Goal: Task Accomplishment & Management: Manage account settings

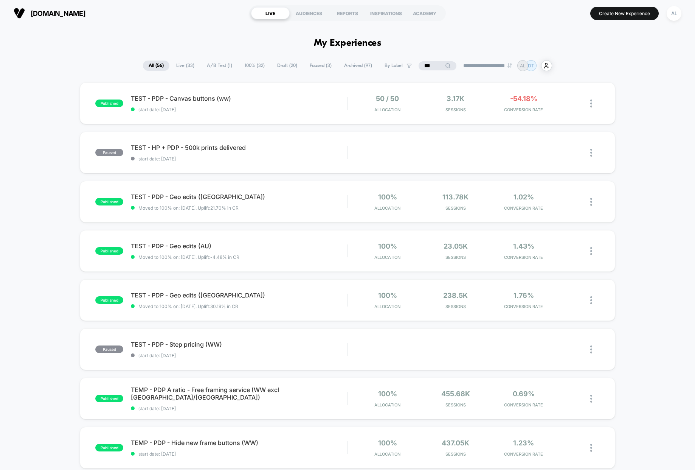
click at [422, 61] on input "***" at bounding box center [438, 65] width 38 height 9
click at [422, 61] on input "***" at bounding box center [438, 65] width 76 height 9
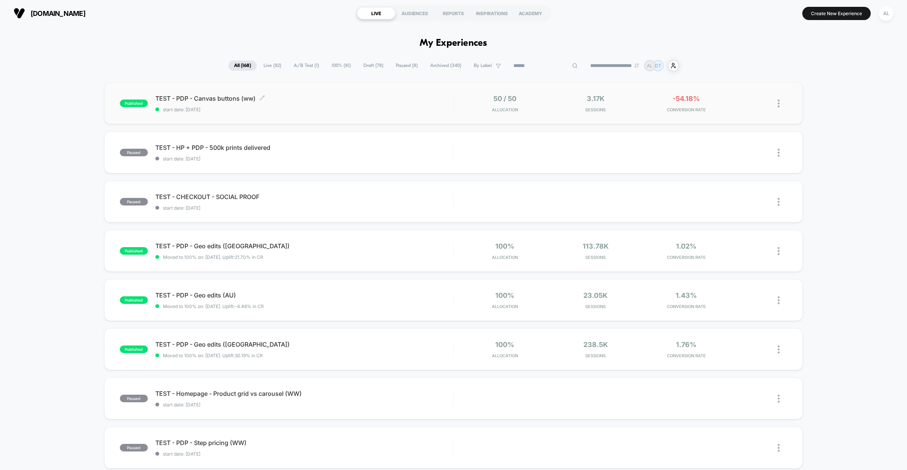
click at [381, 98] on span "TEST - PDP - Canvas buttons (ww) Click to edit experience details" at bounding box center [304, 99] width 298 height 8
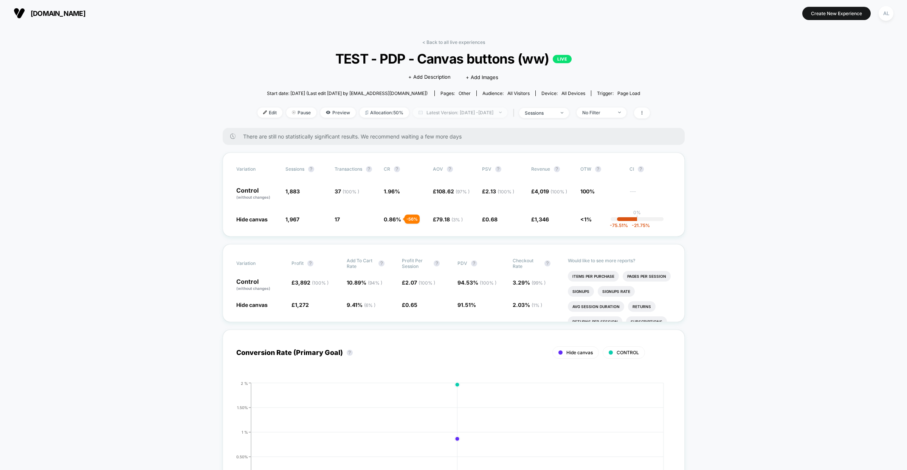
click at [460, 114] on span "Latest Version: Aug 18, 2025 - Aug 18, 2025" at bounding box center [460, 112] width 95 height 10
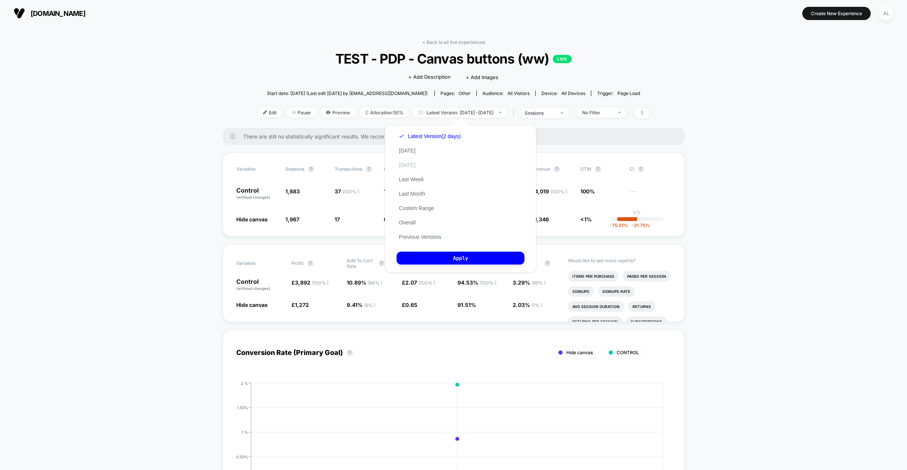
click at [410, 165] on button "Yesterday" at bounding box center [407, 165] width 21 height 7
click at [466, 262] on button "Apply" at bounding box center [461, 258] width 128 height 13
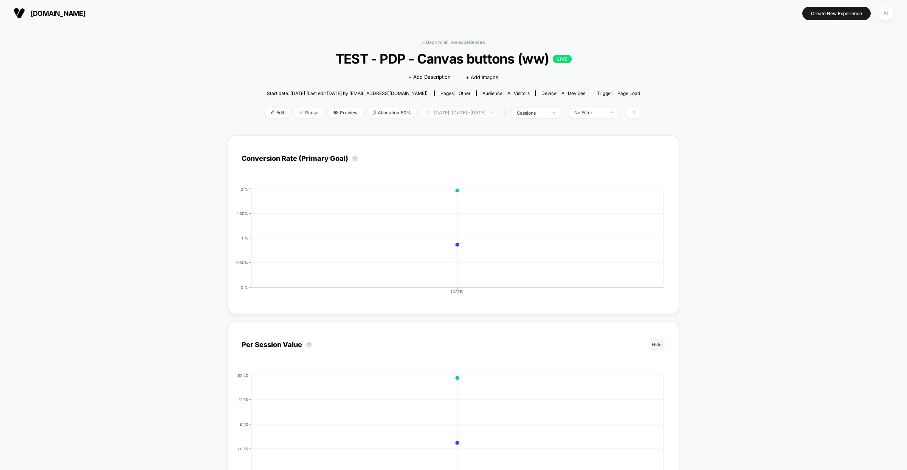
click at [438, 107] on span "Yesterday: Aug 18, 2025 - Aug 17, 2025" at bounding box center [460, 112] width 79 height 10
click at [421, 234] on button "Previous Versions" at bounding box center [420, 236] width 47 height 7
click at [426, 168] on button "Version 1 (4 Days)" at bounding box center [420, 166] width 47 height 7
click at [454, 192] on button "Apply" at bounding box center [461, 191] width 128 height 13
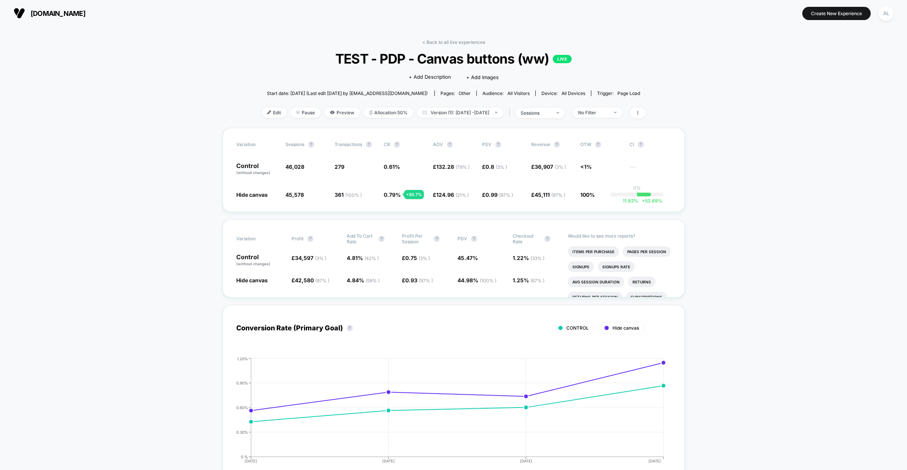
drag, startPoint x: 544, startPoint y: 276, endPoint x: 545, endPoint y: 269, distance: 8.0
click at [544, 278] on span "( 67 % )" at bounding box center [538, 281] width 14 height 6
click at [546, 237] on button "?" at bounding box center [548, 239] width 6 height 6
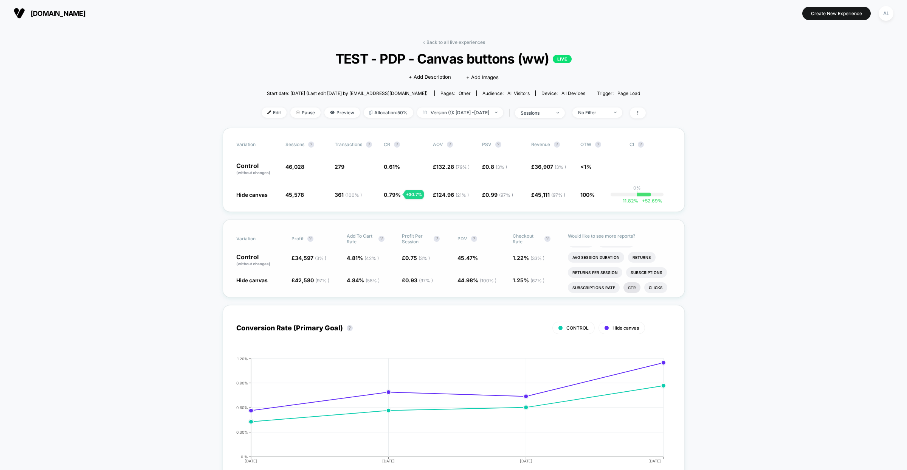
scroll to position [28, 0]
click at [632, 281] on li "Ctr" at bounding box center [632, 284] width 17 height 11
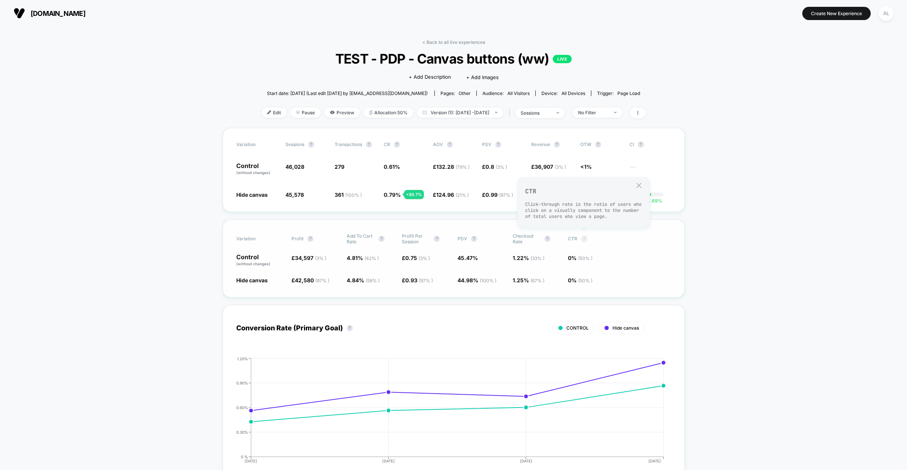
click at [586, 236] on button "?" at bounding box center [584, 239] width 6 height 6
click at [585, 238] on button "?" at bounding box center [584, 239] width 6 height 6
click at [572, 240] on span "CTR" at bounding box center [572, 239] width 9 height 6
click at [646, 118] on div "< Back to all live experiences TEST - PDP - Canvas buttons (ww) LIVE Click to e…" at bounding box center [454, 83] width 384 height 89
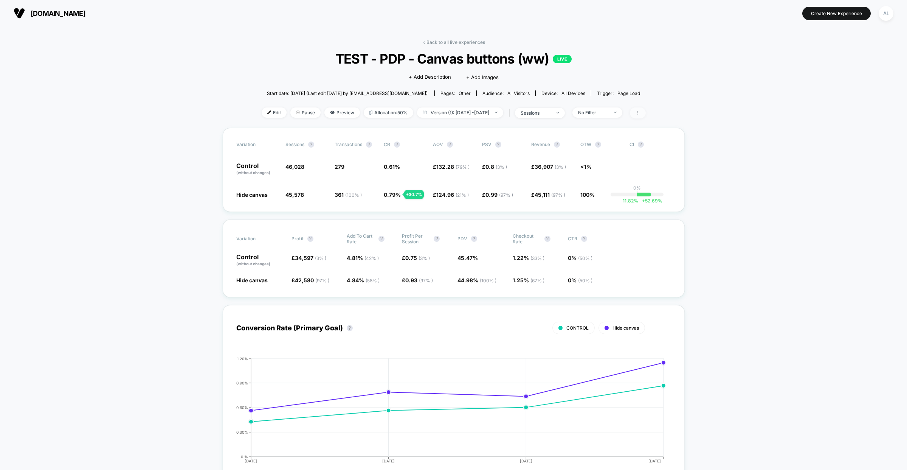
click at [640, 113] on icon at bounding box center [638, 112] width 5 height 5
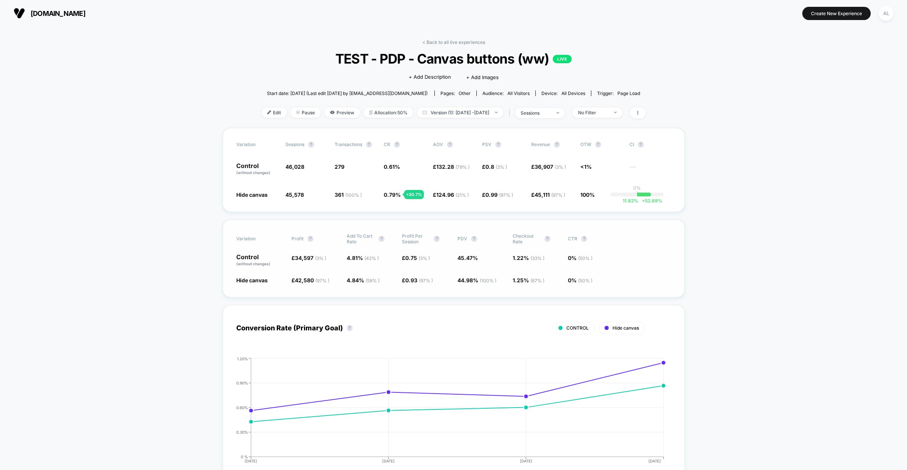
drag, startPoint x: 567, startPoint y: 249, endPoint x: 578, endPoint y: 238, distance: 15.5
click at [570, 245] on div "Variation Profit ? Add To Cart Rate ? Profit Per Session ? PDV ? Checkout Rate …" at bounding box center [454, 258] width 462 height 78
click at [578, 238] on span "CTR ?" at bounding box center [589, 238] width 42 height 11
drag, startPoint x: 570, startPoint y: 239, endPoint x: 577, endPoint y: 259, distance: 21.4
click at [570, 239] on span "CTR" at bounding box center [572, 239] width 9 height 6
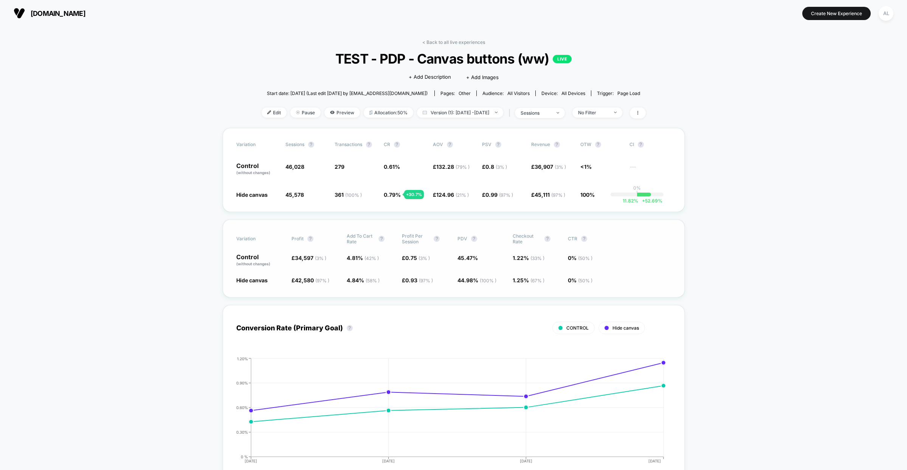
click at [579, 261] on span "0 % ( 50 % )" at bounding box center [592, 260] width 48 height 13
drag, startPoint x: 579, startPoint y: 275, endPoint x: 579, endPoint y: 286, distance: 11.0
click at [579, 281] on div "Variation Profit ? Add To Cart Rate ? Profit Per Session ? PDV ? Checkout Rate …" at bounding box center [454, 258] width 462 height 78
click at [579, 286] on div "Variation Profit ? Add To Cart Rate ? Profit Per Session ? PDV ? Checkout Rate …" at bounding box center [454, 258] width 462 height 78
click at [577, 276] on div "Variation Profit ? Add To Cart Rate ? Profit Per Session ? PDV ? Checkout Rate …" at bounding box center [454, 258] width 462 height 78
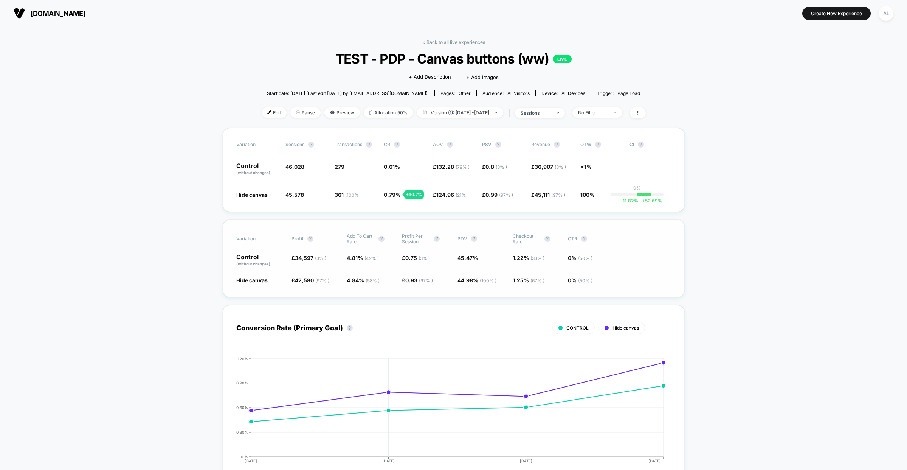
drag, startPoint x: 576, startPoint y: 267, endPoint x: 578, endPoint y: 252, distance: 14.9
click at [576, 262] on div "Variation Profit ? Add To Cart Rate ? Profit Per Session ? PDV ? Checkout Rate …" at bounding box center [454, 258] width 462 height 78
click at [578, 252] on div "Variation Profit ? Add To Cart Rate ? Profit Per Session ? PDV ? Checkout Rate …" at bounding box center [454, 258] width 462 height 78
click at [542, 237] on span "Checkout Rate ?" at bounding box center [534, 238] width 42 height 11
click at [565, 116] on span "sessions" at bounding box center [540, 113] width 50 height 10
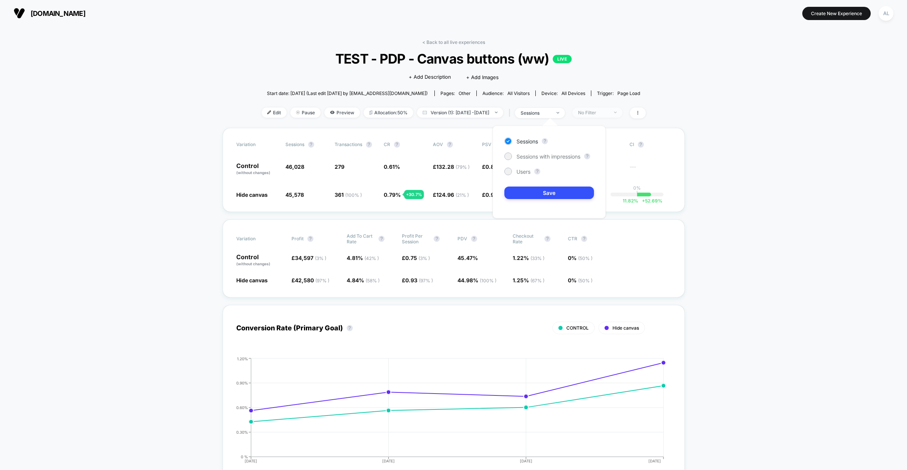
click at [609, 112] on div "No Filter" at bounding box center [593, 113] width 30 height 6
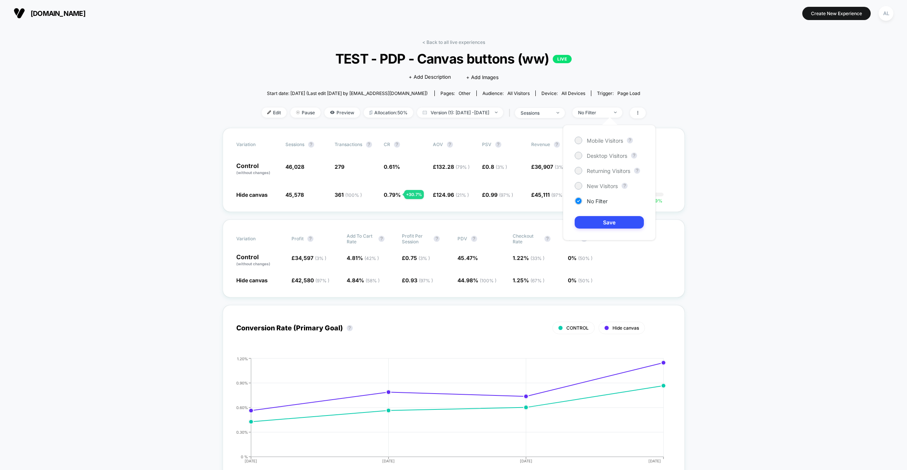
drag, startPoint x: 723, startPoint y: 202, endPoint x: 658, endPoint y: 133, distance: 94.4
click at [646, 111] on span at bounding box center [638, 112] width 16 height 11
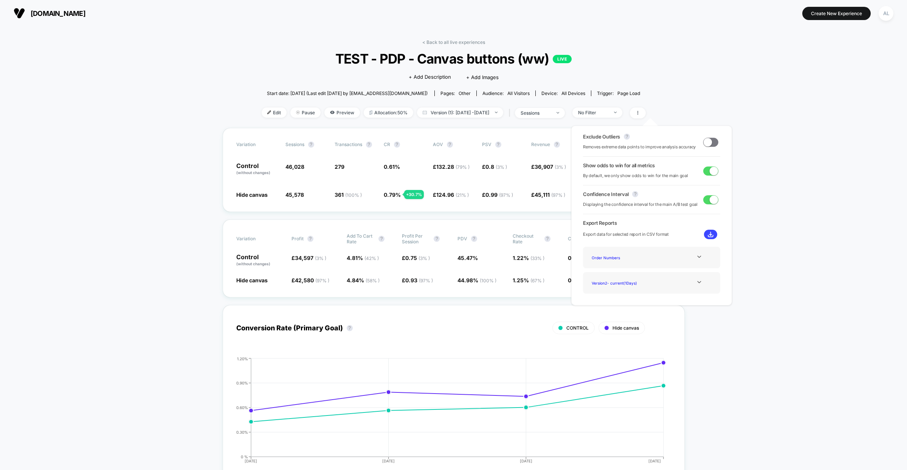
click at [668, 283] on div "Version 2 - current ( 1 Days)" at bounding box center [652, 283] width 126 height 10
click at [694, 283] on div at bounding box center [699, 282] width 31 height 6
click at [695, 283] on icon at bounding box center [700, 282] width 6 height 6
click at [695, 143] on span at bounding box center [708, 142] width 8 height 8
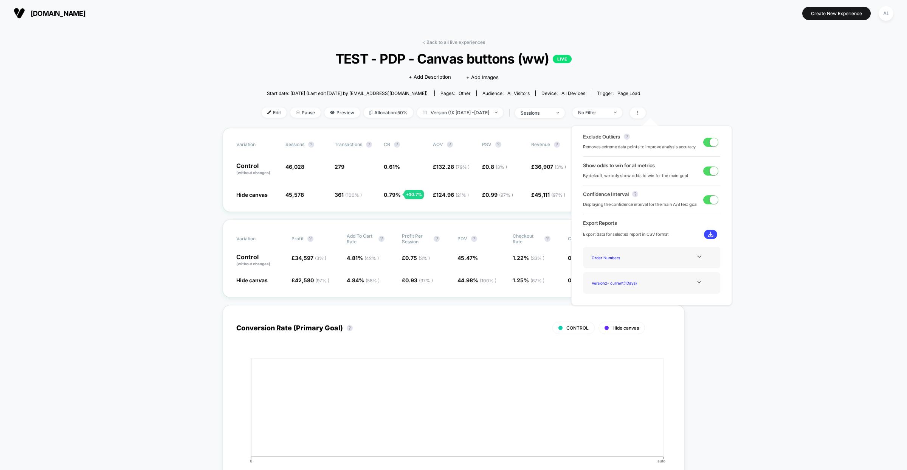
click at [695, 142] on span at bounding box center [714, 142] width 8 height 8
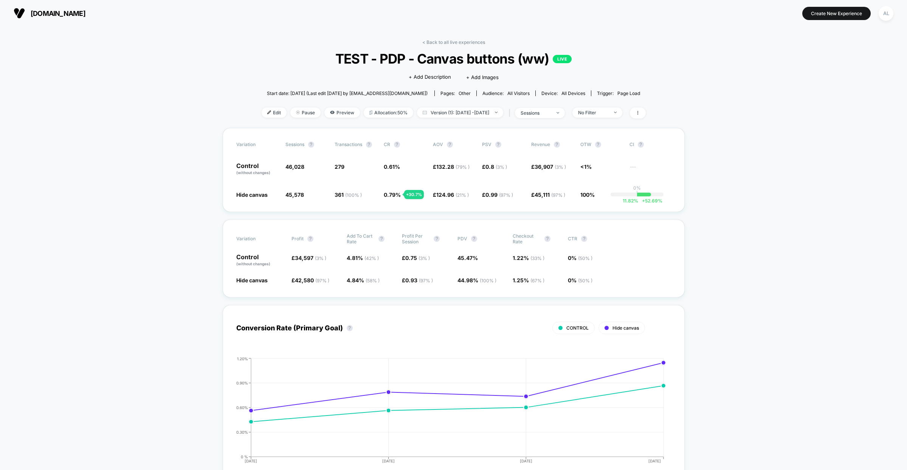
click at [472, 105] on div "< Back to all live experiences TEST - PDP - Canvas buttons (ww) LIVE Click to e…" at bounding box center [454, 83] width 384 height 89
click at [467, 105] on div "< Back to all live experiences TEST - PDP - Canvas buttons (ww) LIVE Click to e…" at bounding box center [454, 83] width 384 height 89
click at [465, 113] on span "Version (1): Aug 15, 2025 - Aug 18, 2025" at bounding box center [460, 112] width 86 height 10
click at [412, 151] on button "Version 2 - current (1 Days)" at bounding box center [431, 152] width 68 height 7
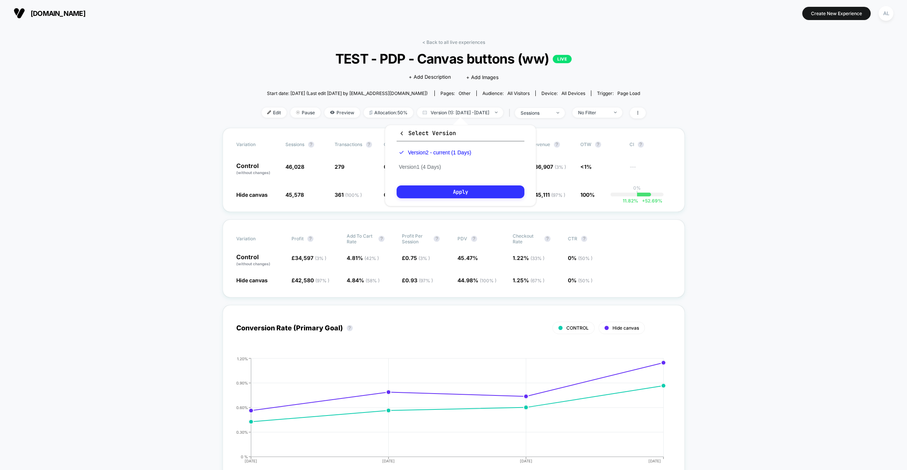
click at [464, 192] on button "Apply" at bounding box center [461, 191] width 128 height 13
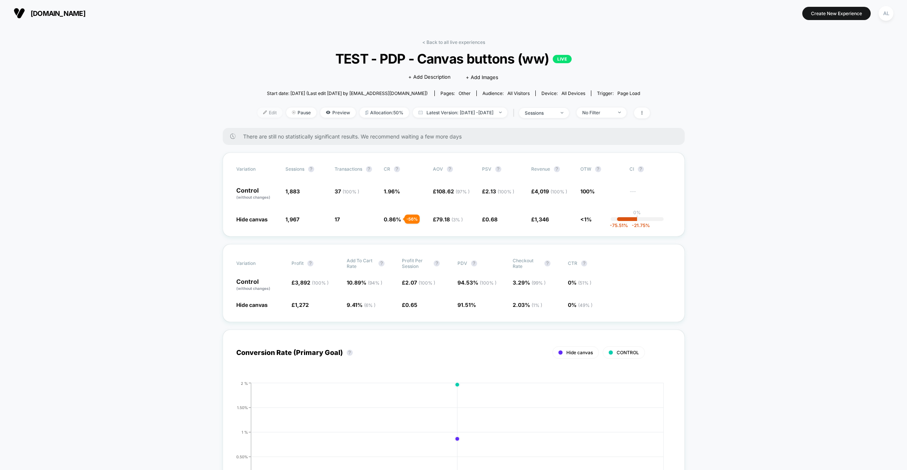
click at [258, 111] on span "Edit" at bounding box center [270, 112] width 25 height 10
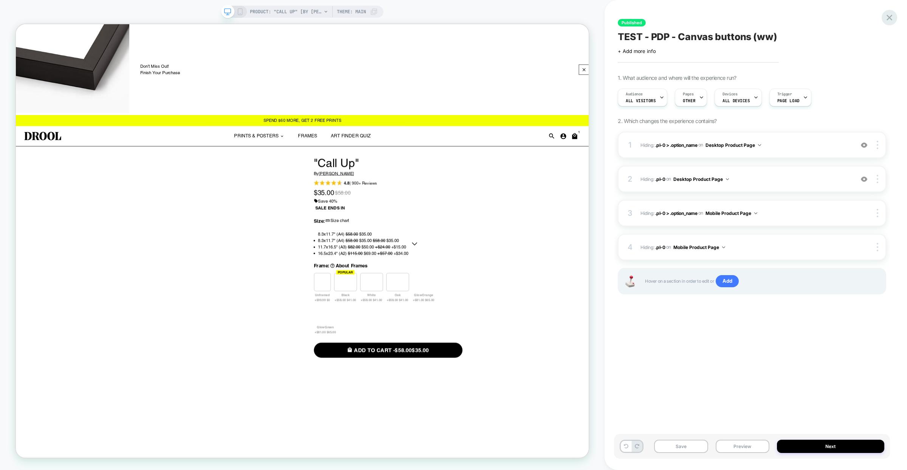
click at [695, 16] on icon at bounding box center [890, 17] width 10 height 10
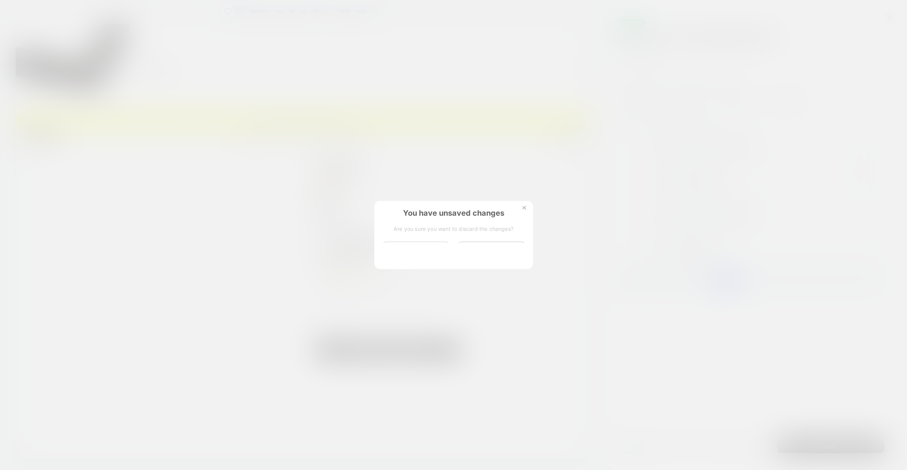
click at [433, 252] on button "Discard Changes" at bounding box center [416, 252] width 68 height 23
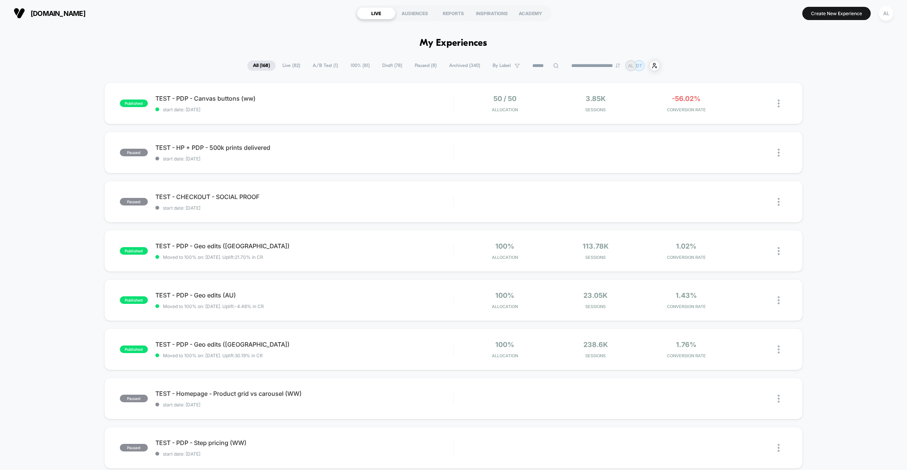
click at [296, 64] on span "Live ( 82 )" at bounding box center [291, 66] width 29 height 10
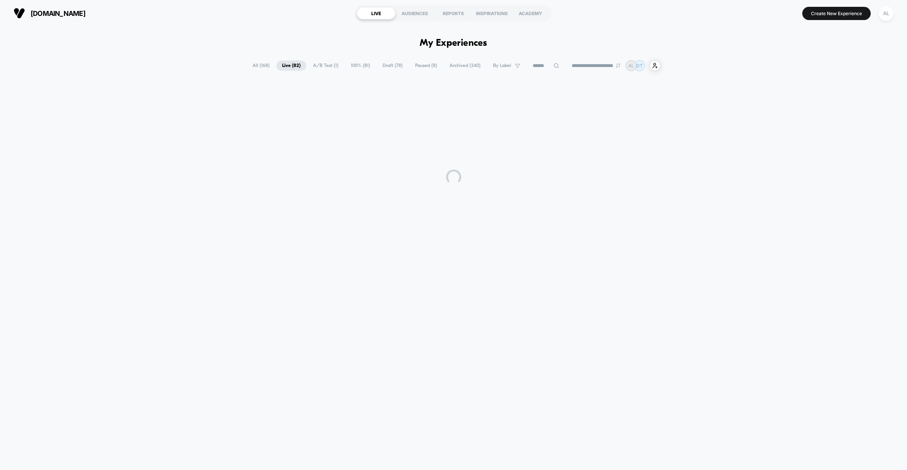
click at [315, 64] on span "A/B Test ( 1 )" at bounding box center [325, 66] width 37 height 10
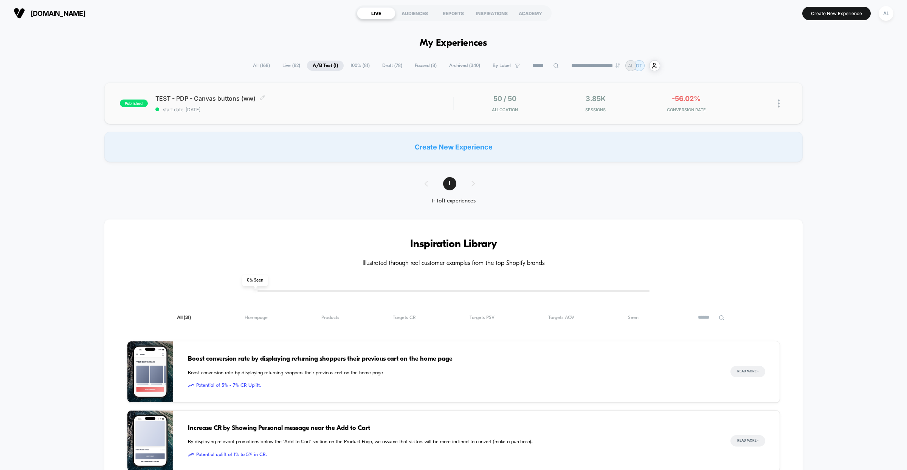
click at [340, 105] on div "TEST - PDP - Canvas buttons (ww) Click to edit experience details Click to edit…" at bounding box center [304, 104] width 298 height 18
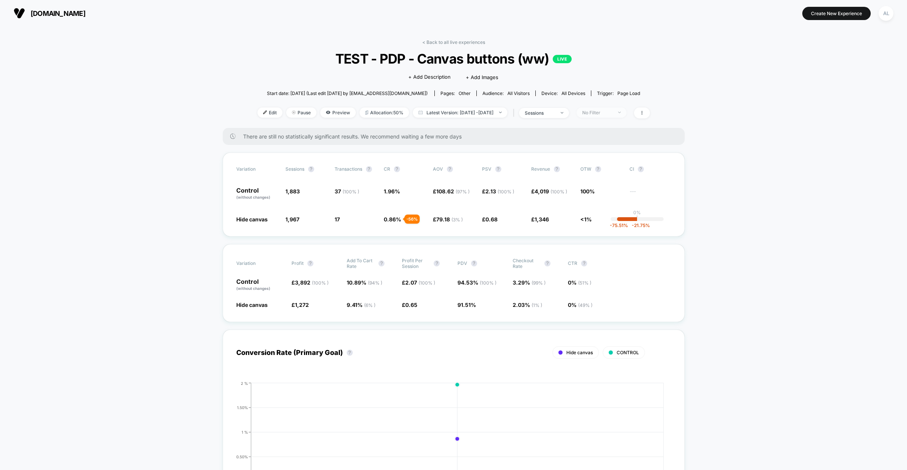
click at [617, 107] on span "No Filter" at bounding box center [602, 112] width 50 height 10
click at [610, 141] on span "Mobile Visitors" at bounding box center [609, 140] width 36 height 6
click at [613, 224] on button "Save" at bounding box center [613, 222] width 69 height 12
click at [612, 110] on div "Mobile" at bounding box center [597, 113] width 30 height 6
click at [604, 149] on div "Mobile Visitors ? Desktop Visitors ? Returning Visitors ? New Visitors ? No Fil…" at bounding box center [613, 182] width 93 height 115
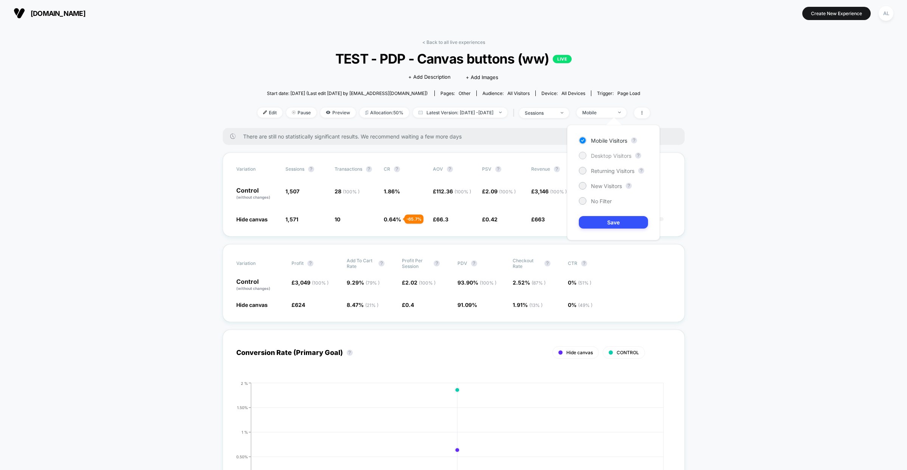
click at [602, 155] on span "Desktop Visitors" at bounding box center [611, 155] width 40 height 6
click at [610, 220] on button "Save" at bounding box center [613, 222] width 69 height 12
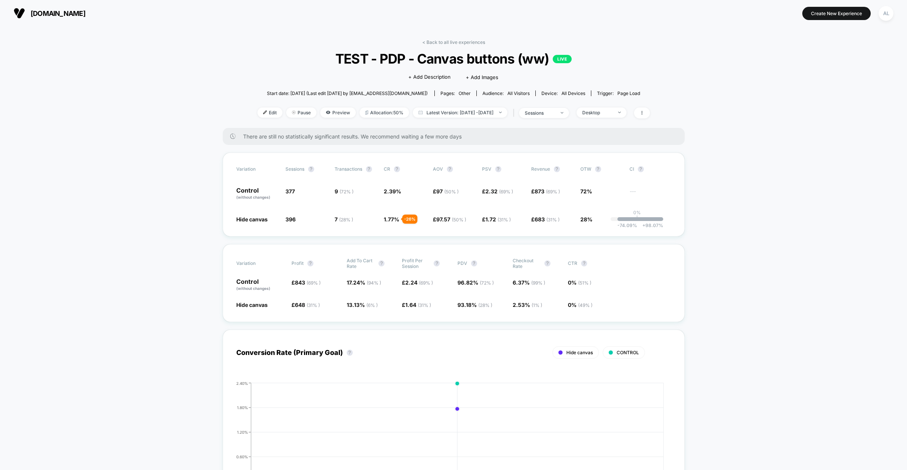
click at [613, 117] on div "Edit Pause Preview Allocation: 50% Latest Version: Aug 18, 2025 - Aug 18, 2025 …" at bounding box center [454, 112] width 393 height 11
click at [609, 109] on span "Desktop" at bounding box center [602, 112] width 50 height 10
click at [598, 138] on span "Mobile Visitors" at bounding box center [609, 140] width 36 height 6
click at [600, 225] on button "Save" at bounding box center [613, 222] width 69 height 12
click at [611, 112] on div "Mobile" at bounding box center [597, 113] width 30 height 6
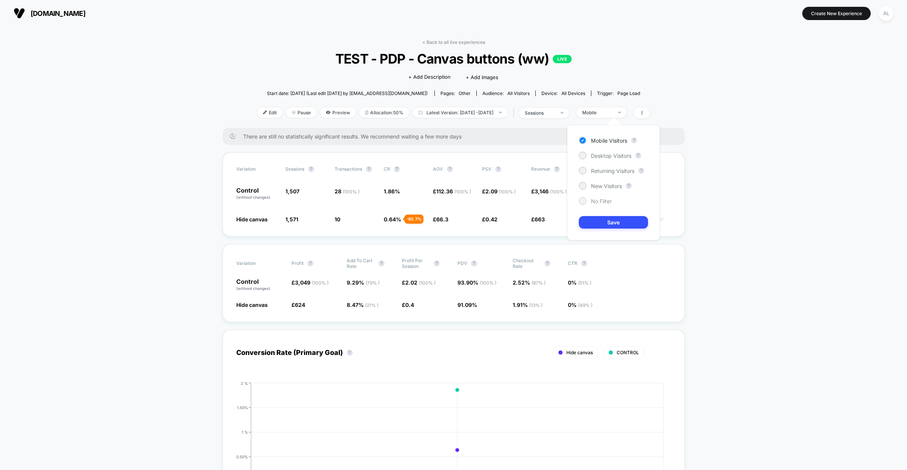
click at [592, 203] on span "No Filter" at bounding box center [601, 201] width 21 height 6
click at [598, 216] on button "Save" at bounding box center [613, 222] width 69 height 12
click at [431, 42] on link "< Back to all live experiences" at bounding box center [453, 42] width 63 height 6
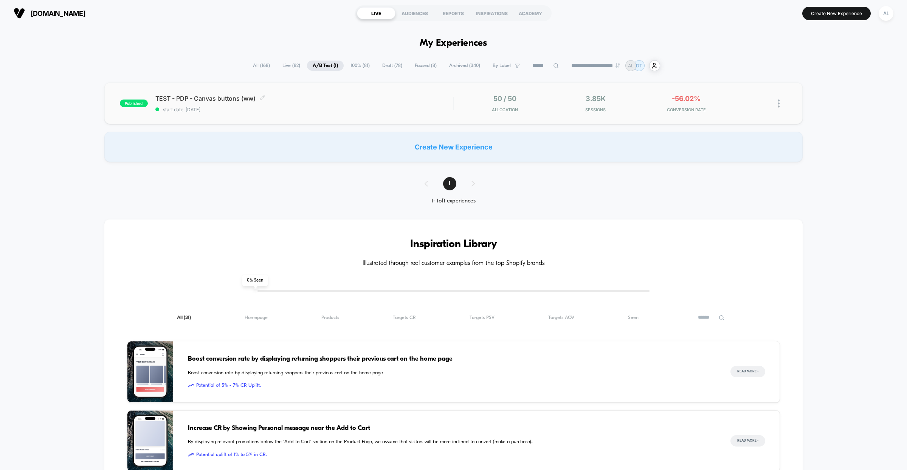
click at [369, 107] on span "start date: [DATE]" at bounding box center [304, 110] width 298 height 6
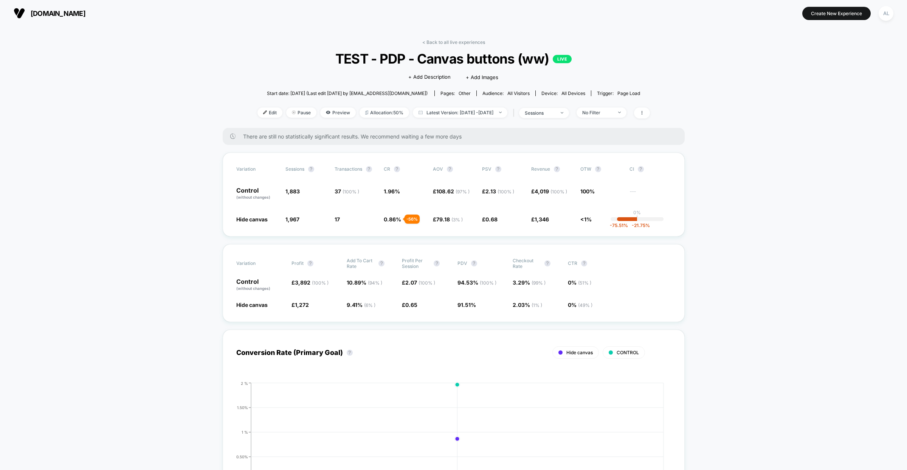
click at [432, 42] on link "< Back to all live experiences" at bounding box center [453, 42] width 63 height 6
